Goal: Check status: Check status

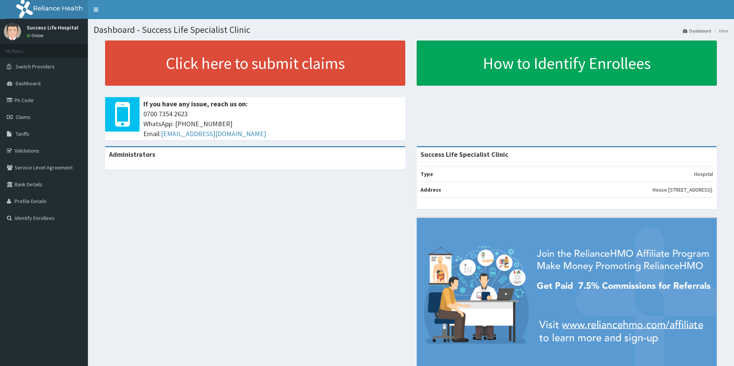
click at [31, 115] on span "Claims" at bounding box center [23, 117] width 15 height 7
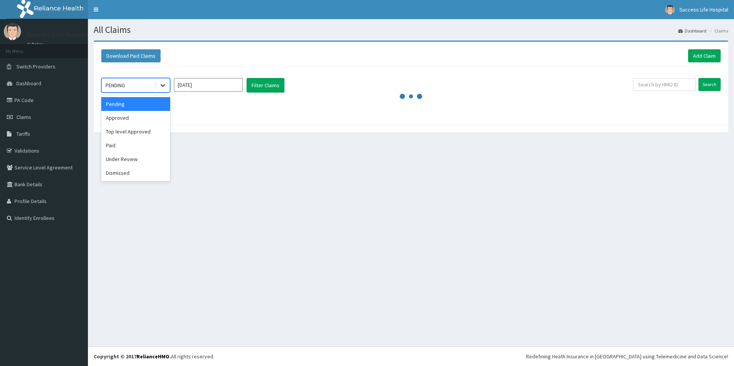
click at [168, 86] on div at bounding box center [163, 85] width 14 height 14
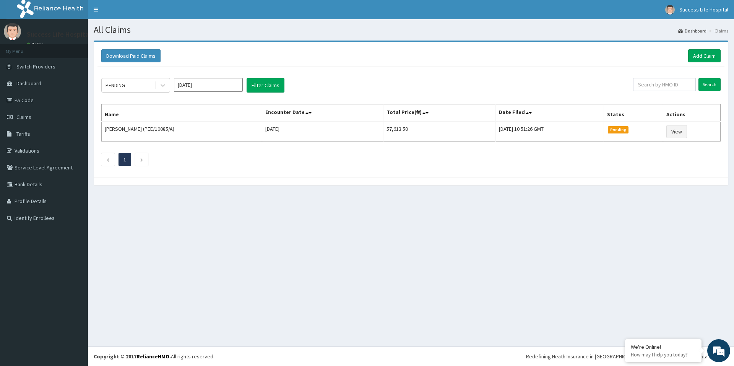
click at [313, 242] on div "All Claims Dashboard Claims Download Paid Claims Add Claim × Note you can only …" at bounding box center [411, 182] width 646 height 327
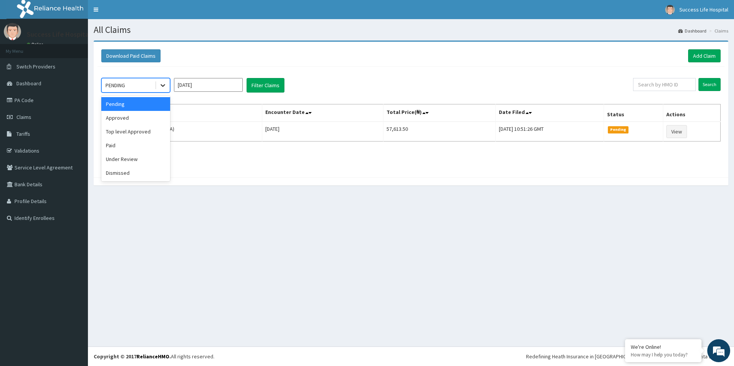
click at [164, 83] on icon at bounding box center [163, 85] width 8 height 8
click at [118, 145] on div "Paid" at bounding box center [135, 145] width 69 height 14
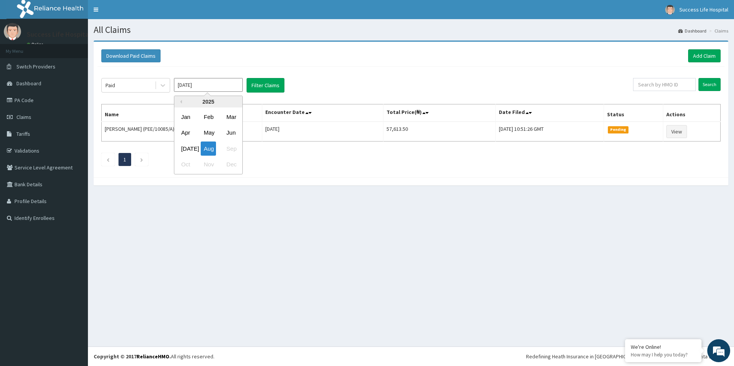
click at [213, 88] on input "Aug 2025" at bounding box center [208, 85] width 69 height 14
click at [187, 151] on div "Jul" at bounding box center [185, 148] width 15 height 14
type input "Jul 2025"
click at [268, 87] on button "Filter Claims" at bounding box center [266, 85] width 38 height 15
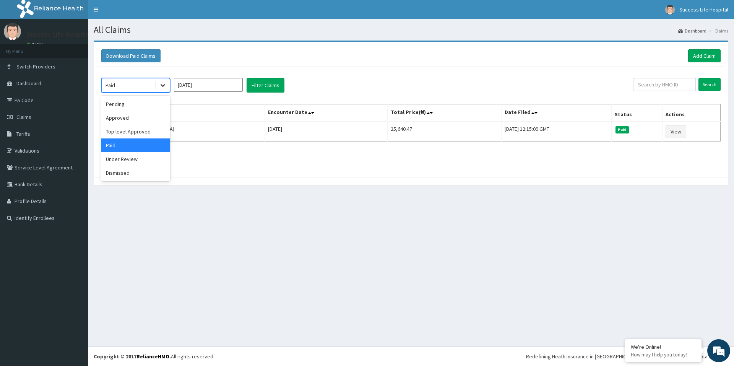
click at [164, 83] on icon at bounding box center [163, 85] width 8 height 8
click at [164, 86] on icon at bounding box center [163, 86] width 5 height 3
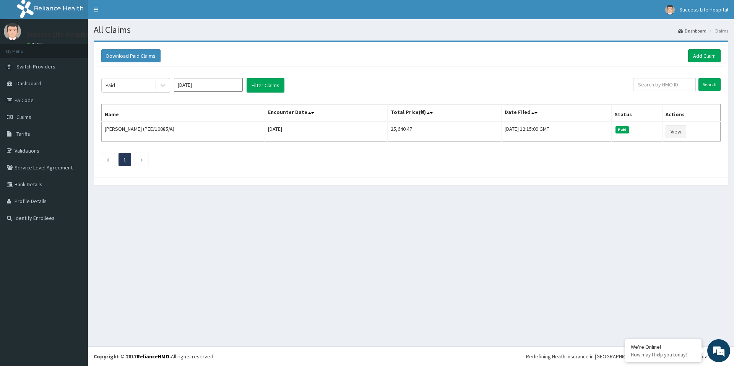
click at [256, 241] on div "All Claims Dashboard Claims Download Paid Claims Add Claim × Note you can only …" at bounding box center [411, 182] width 646 height 327
